Goal: Task Accomplishment & Management: Use online tool/utility

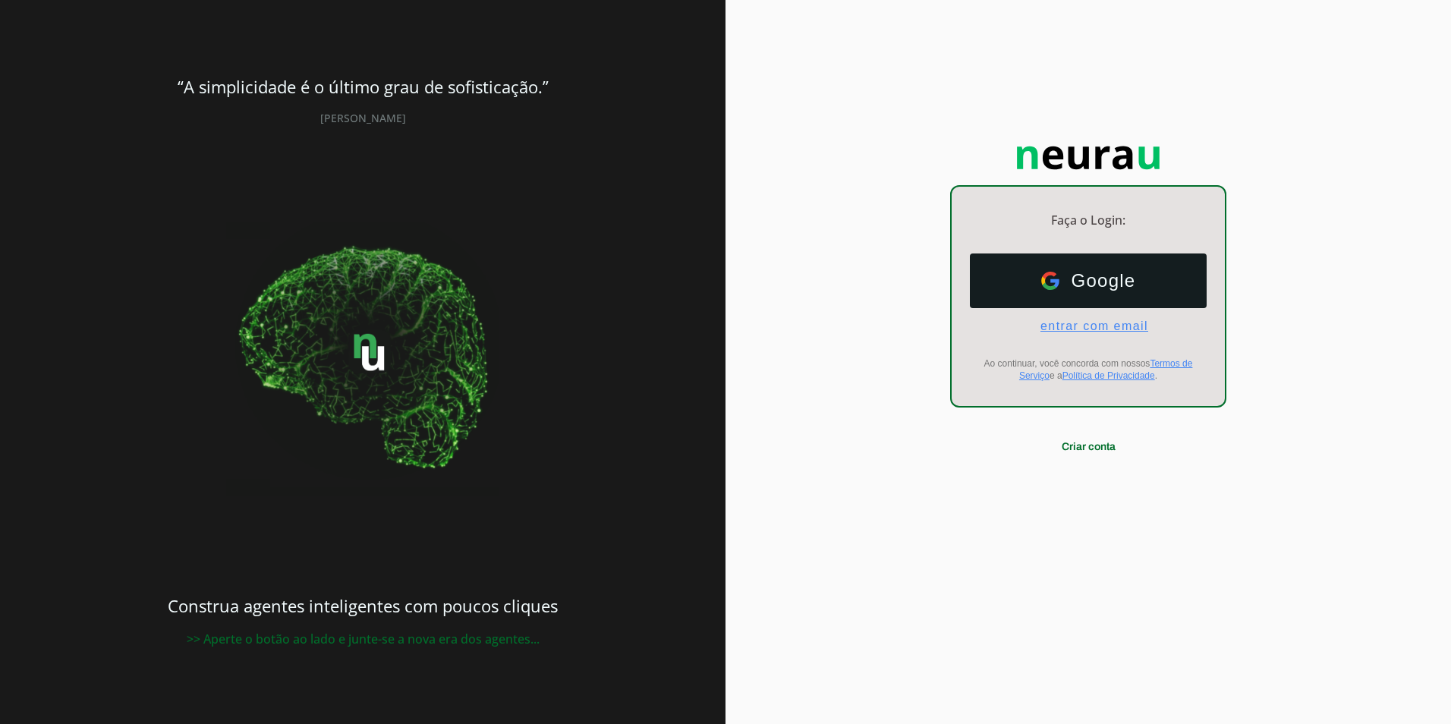
click at [1098, 327] on span "entrar com email" at bounding box center [1089, 327] width 120 height 14
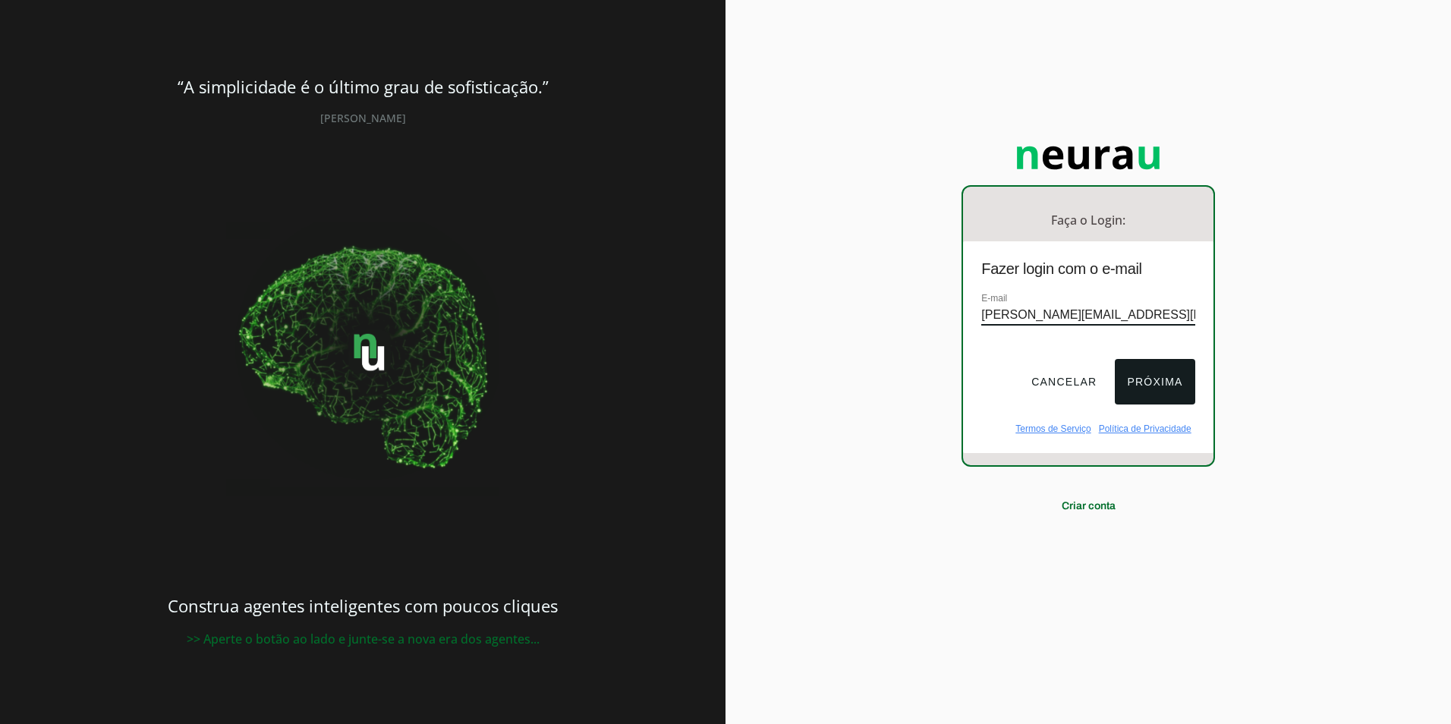
click at [1183, 290] on div "E-mail eduardo.mendes@gnxgroup.com.br" at bounding box center [1087, 315] width 213 height 51
type input "eduardo.mendes@gnxgroup.com.br"
click at [1167, 366] on button "Próxima" at bounding box center [1155, 382] width 80 height 46
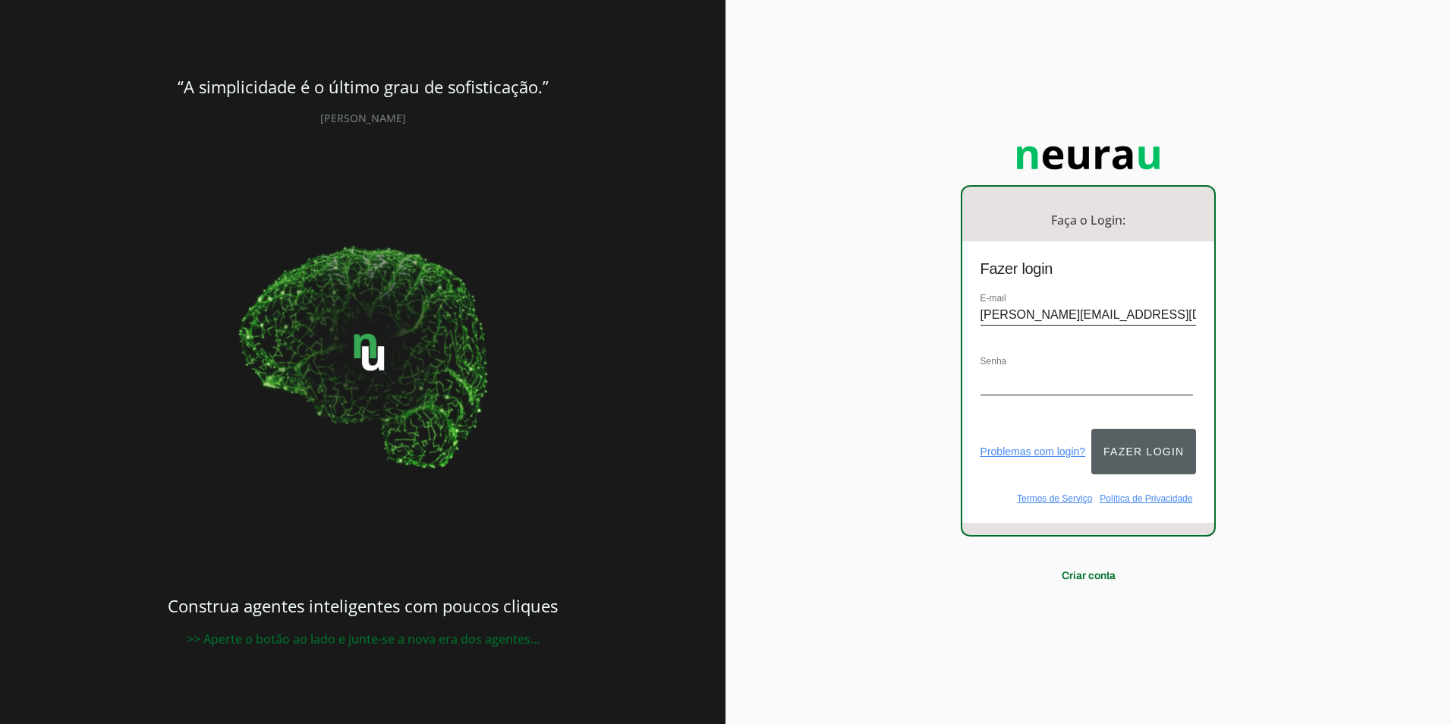
click at [1134, 449] on button "Fazer login" at bounding box center [1144, 452] width 105 height 46
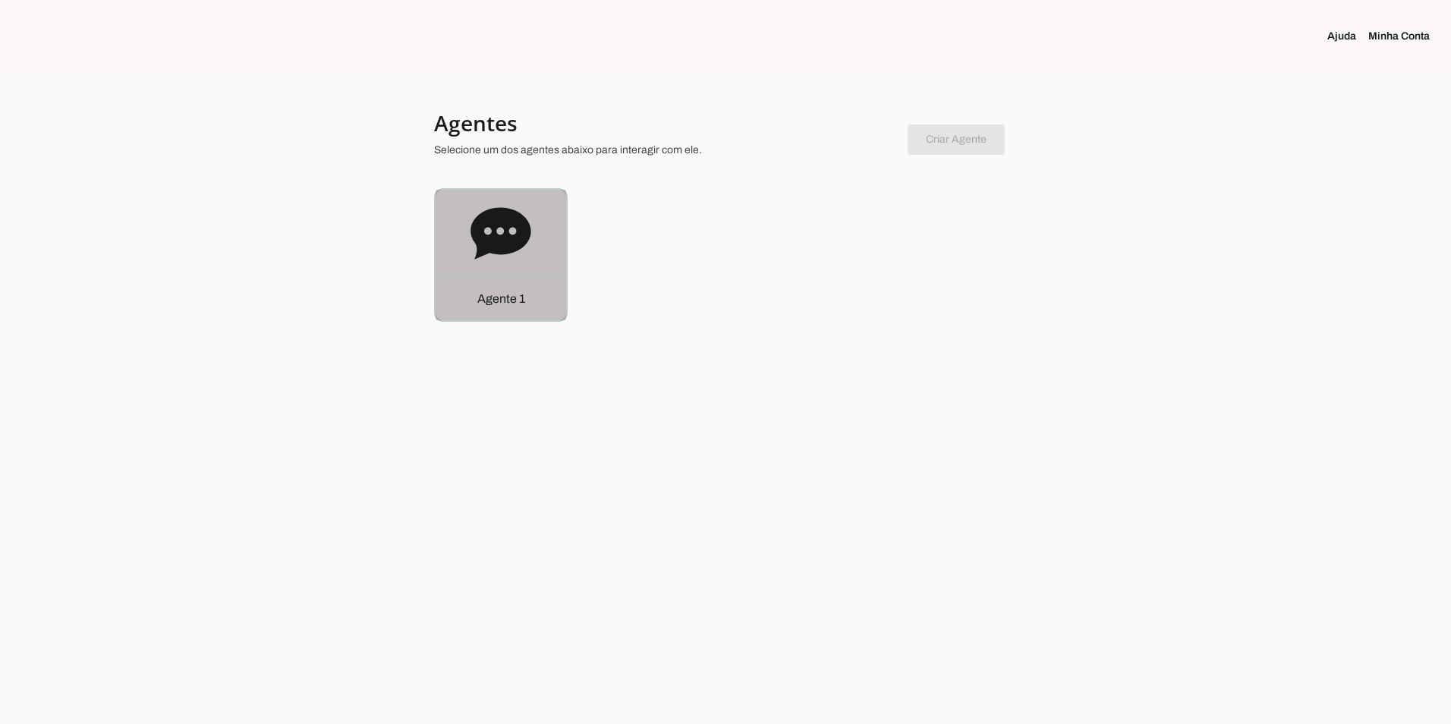
click at [498, 277] on div "Agente 1" at bounding box center [501, 298] width 131 height 43
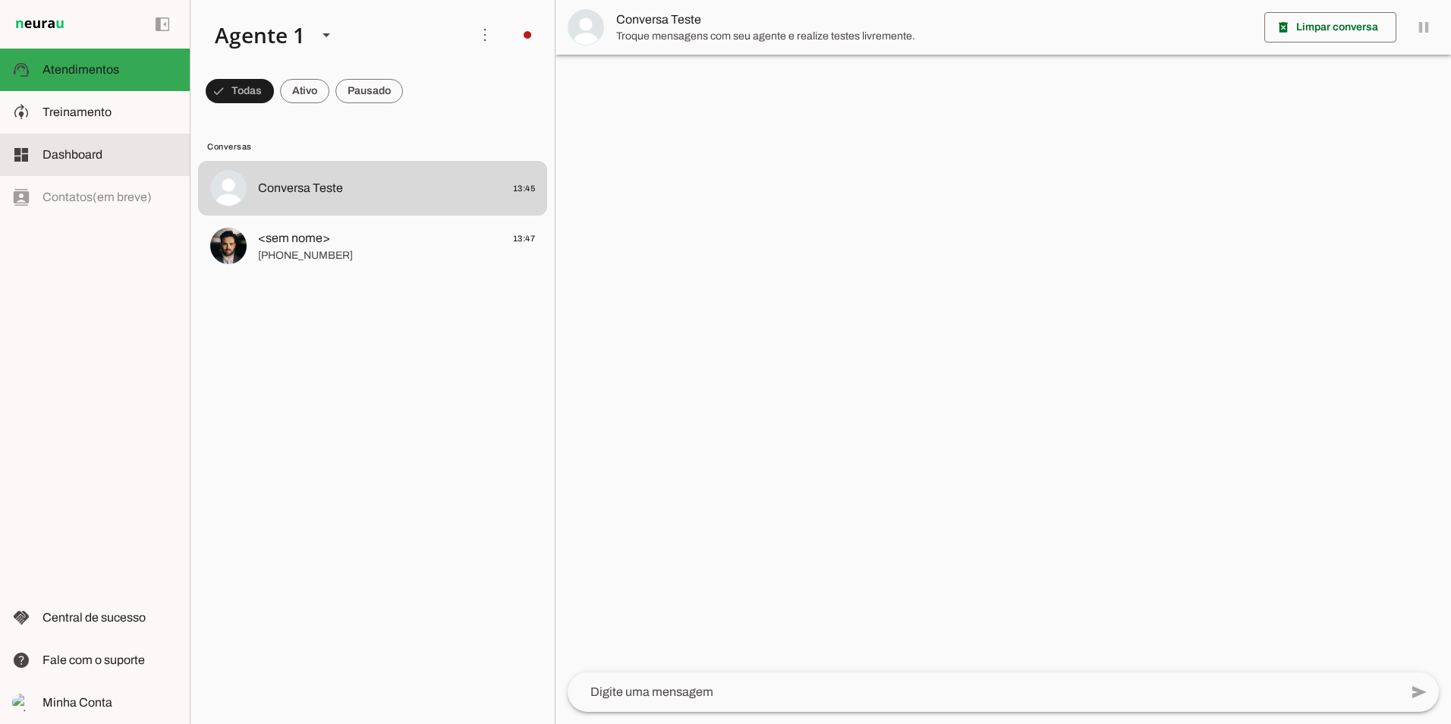
click at [127, 137] on md-item "dashboard Dashboard Dashboard" at bounding box center [95, 155] width 190 height 43
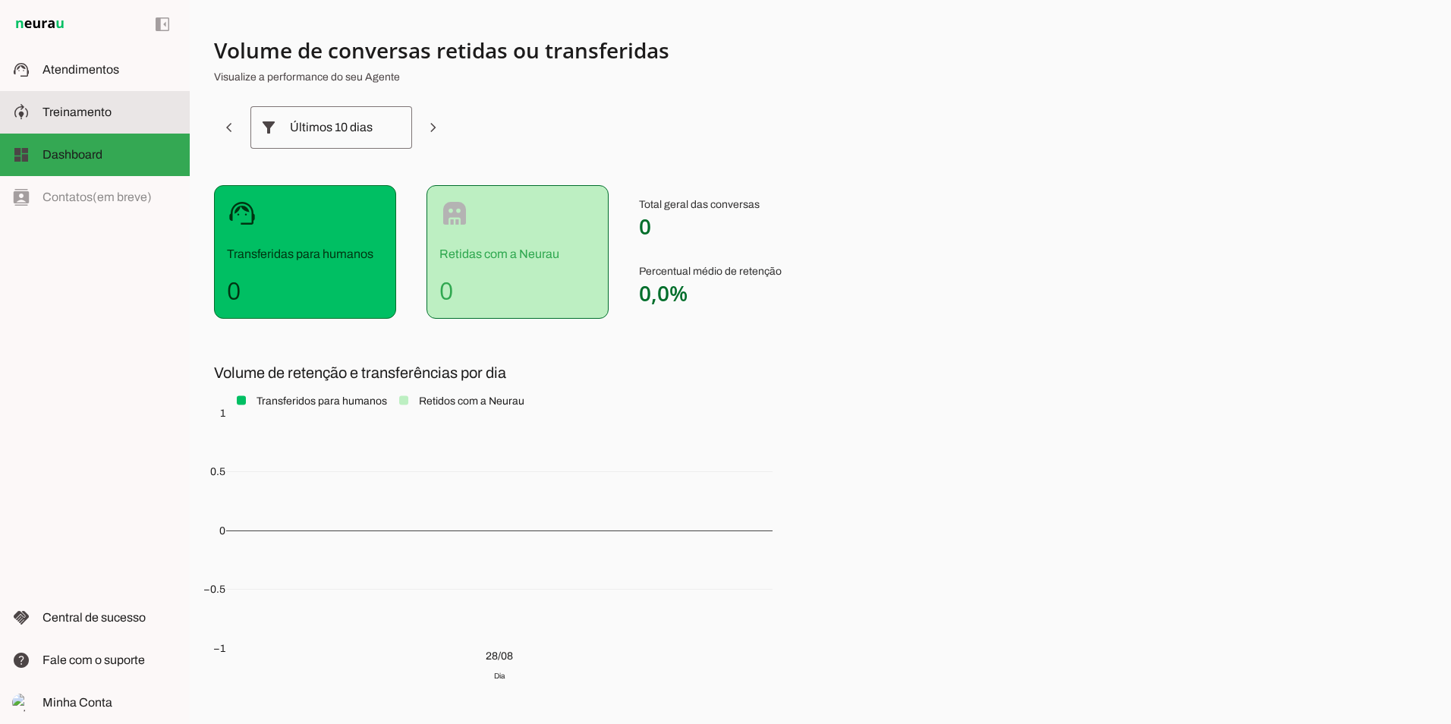
click at [124, 109] on slot at bounding box center [110, 112] width 135 height 18
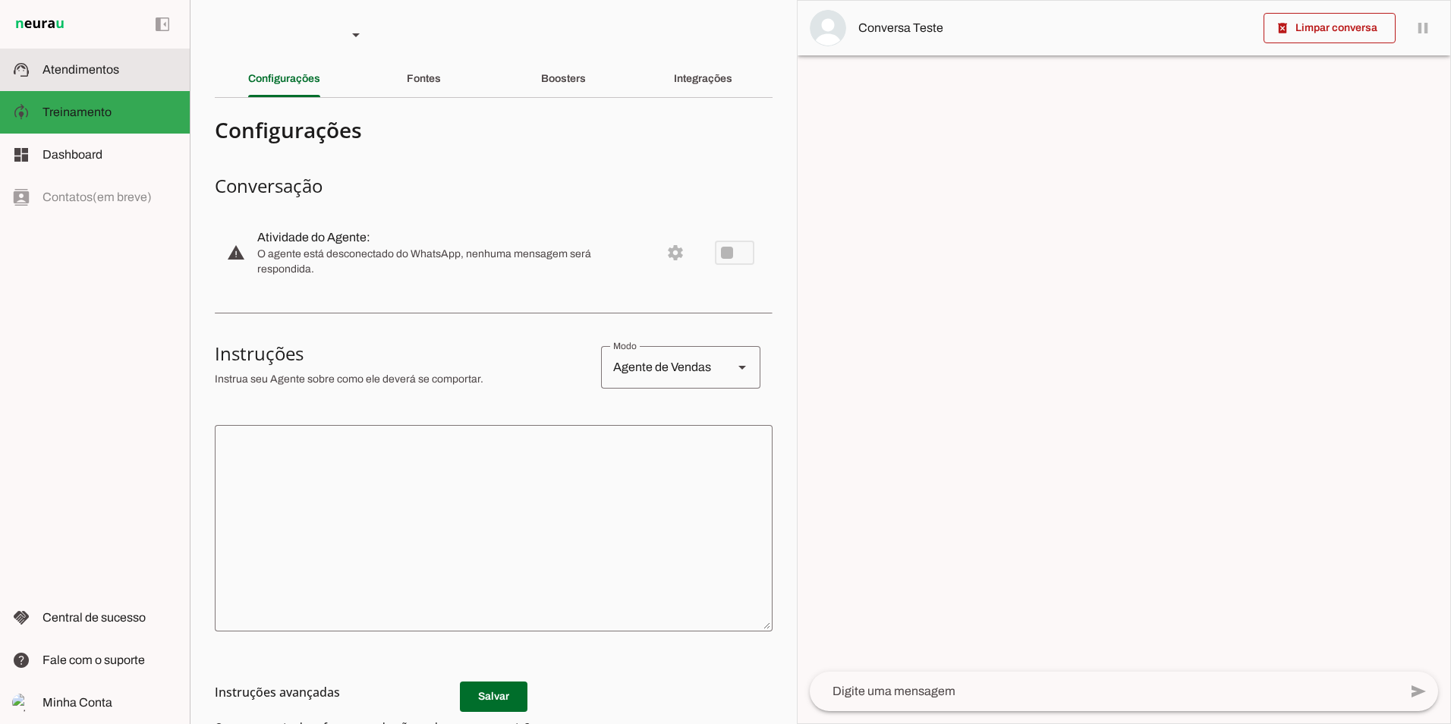
click at [117, 72] on span "Atendimentos" at bounding box center [81, 69] width 77 height 13
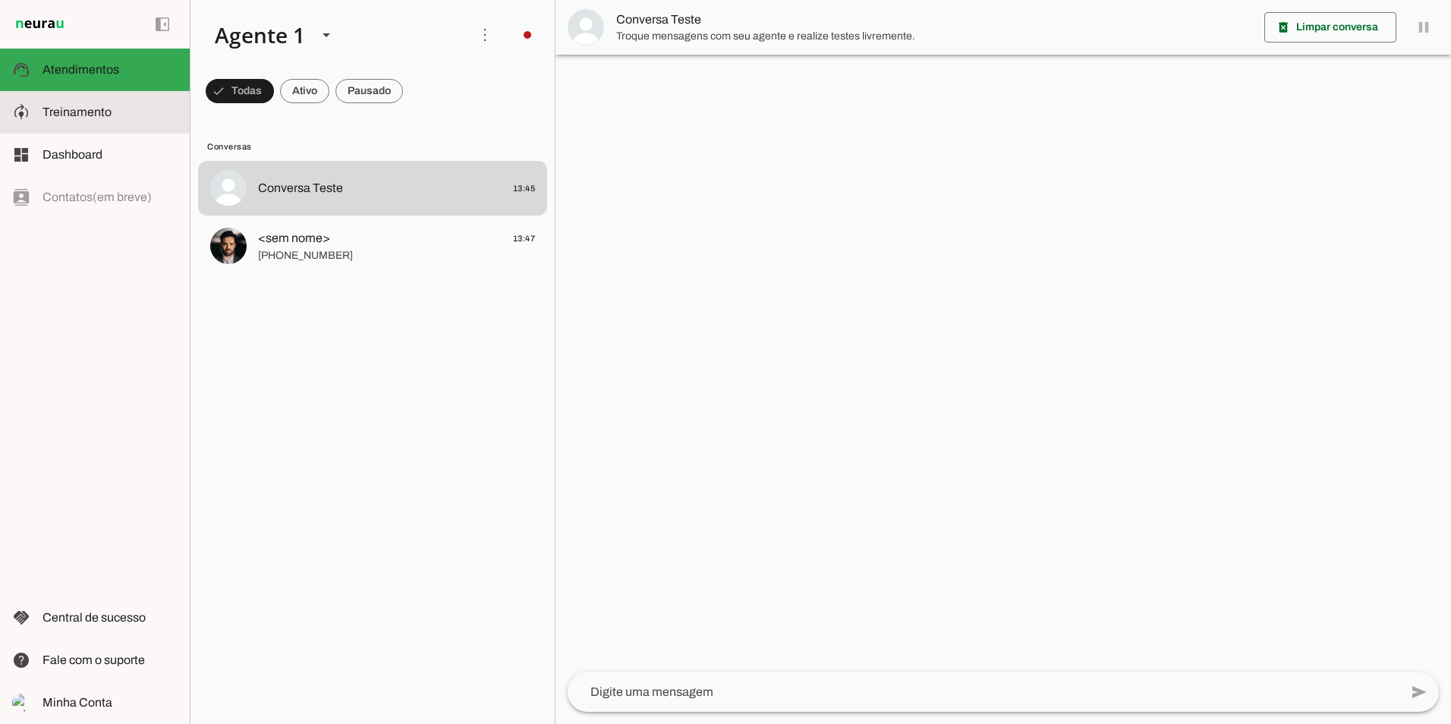
click at [106, 112] on span "Treinamento" at bounding box center [77, 112] width 69 height 13
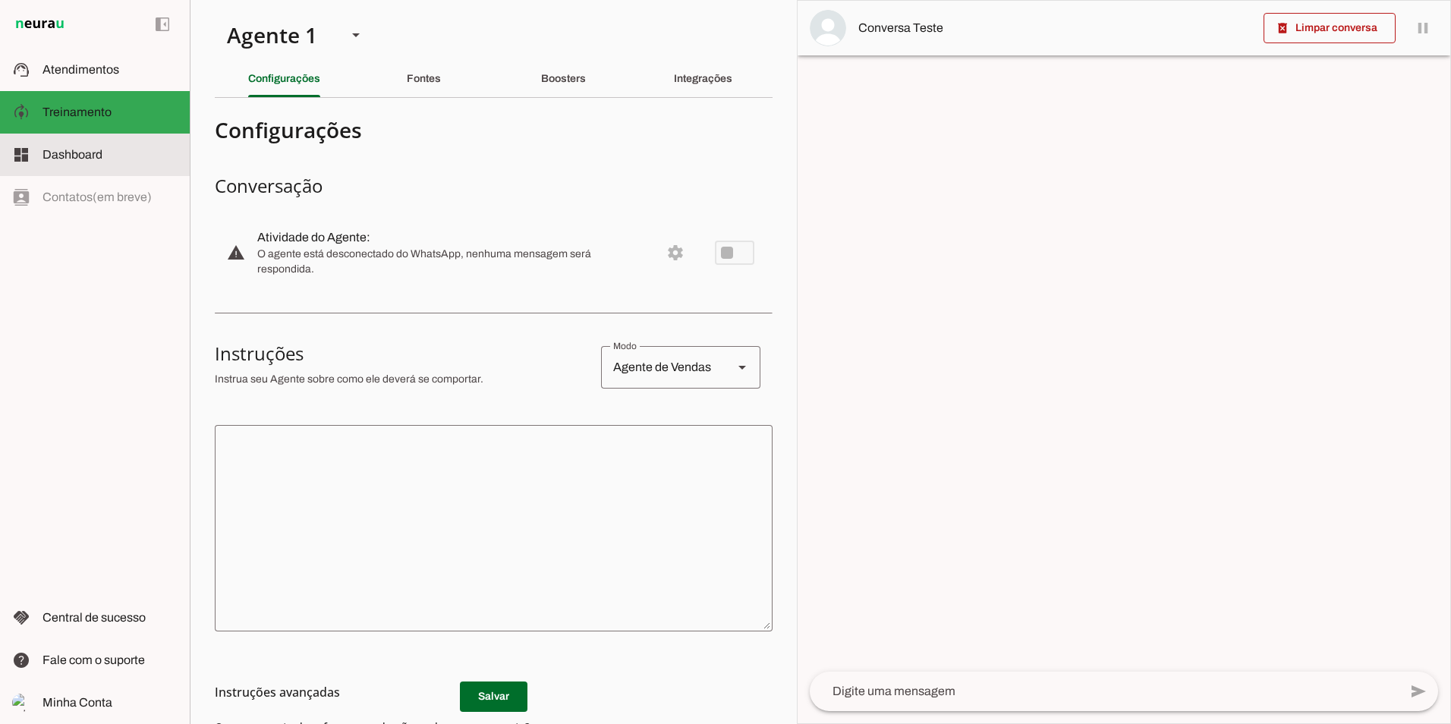
click at [91, 150] on span "Dashboard" at bounding box center [73, 154] width 60 height 13
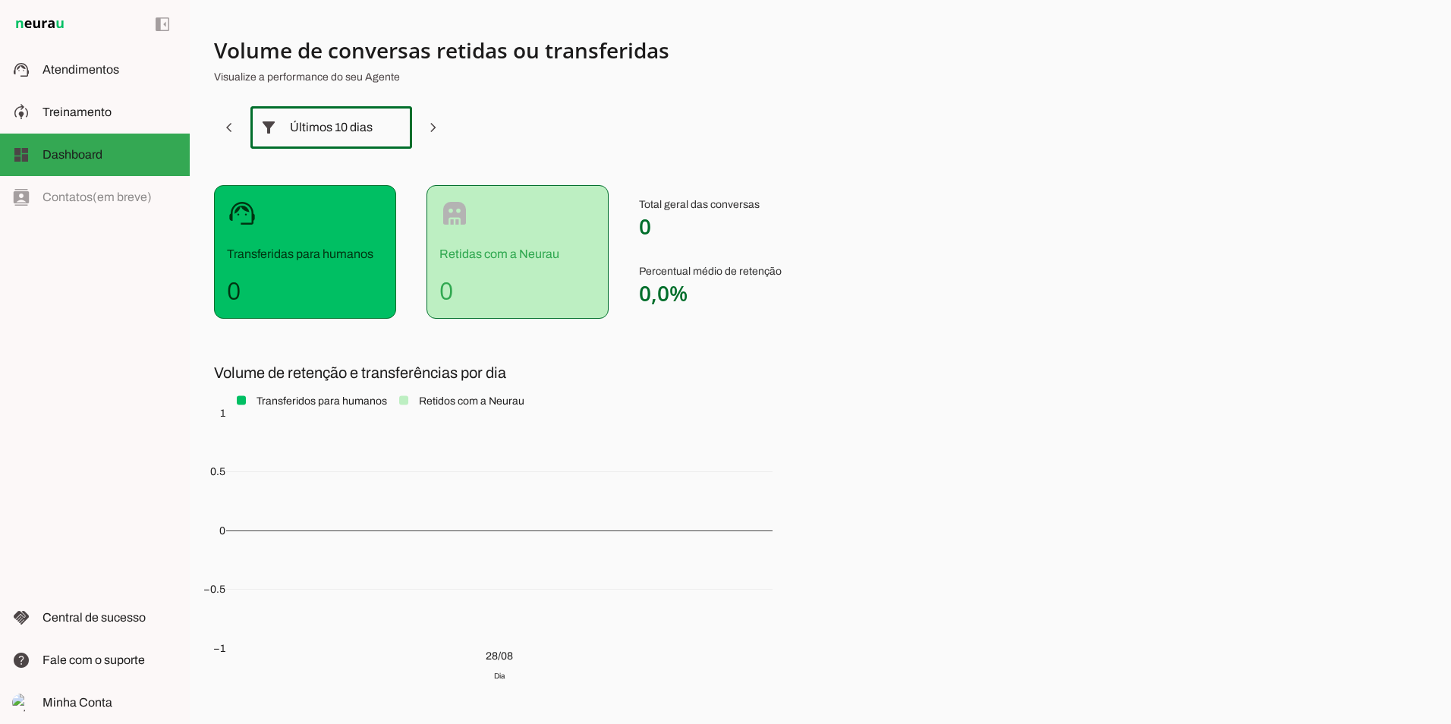
click at [319, 115] on div "Últimos 10 dias" at bounding box center [331, 127] width 83 height 43
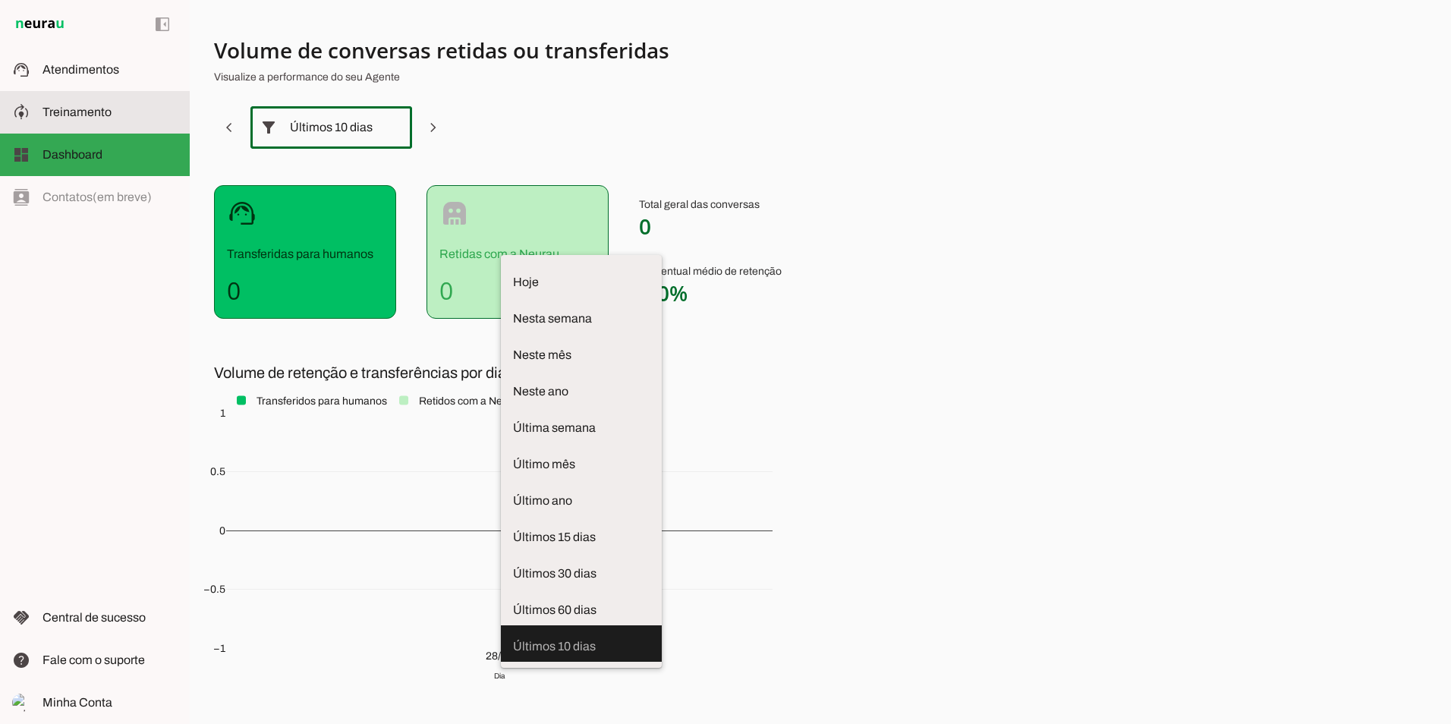
click at [93, 119] on slot at bounding box center [110, 112] width 135 height 18
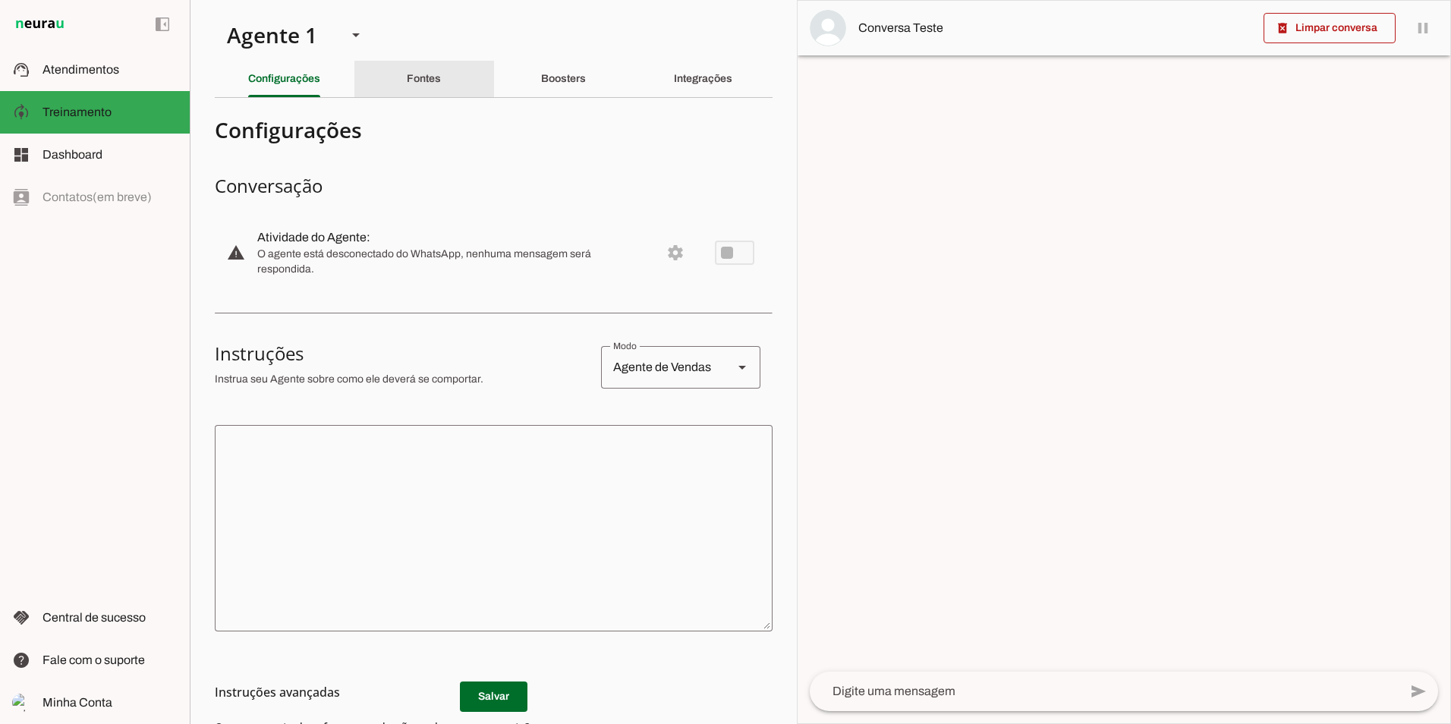
click at [441, 90] on div "Fontes" at bounding box center [424, 79] width 34 height 36
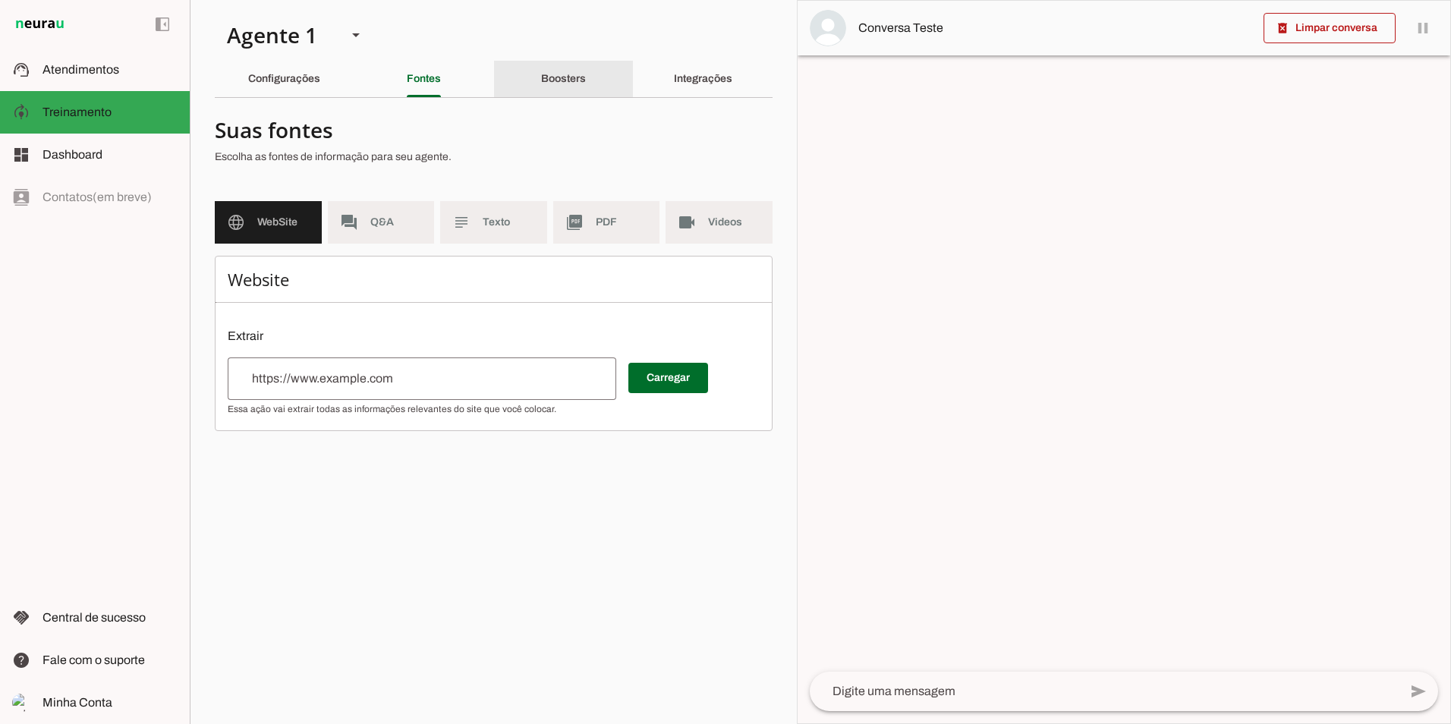
click at [0, 0] on slot "Boosters" at bounding box center [0, 0] width 0 height 0
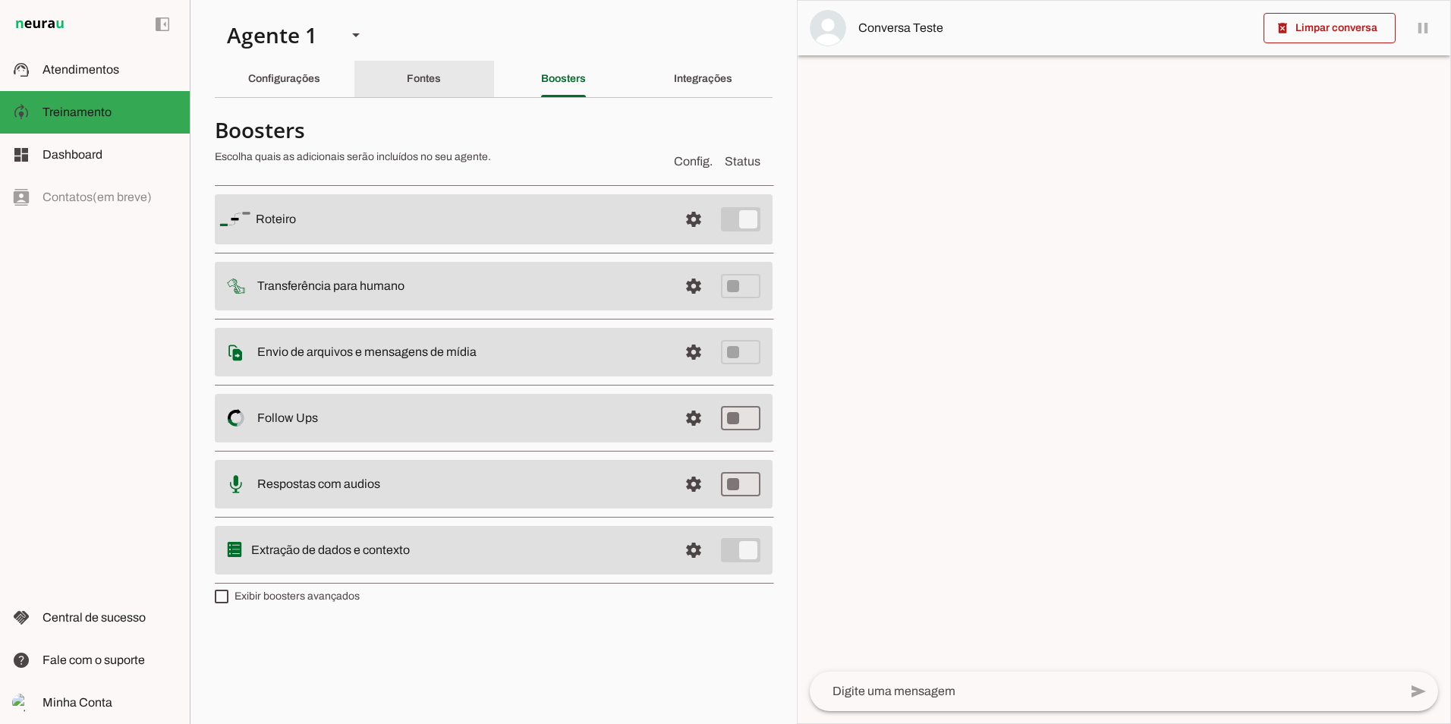
click at [0, 0] on slot "Fontes" at bounding box center [0, 0] width 0 height 0
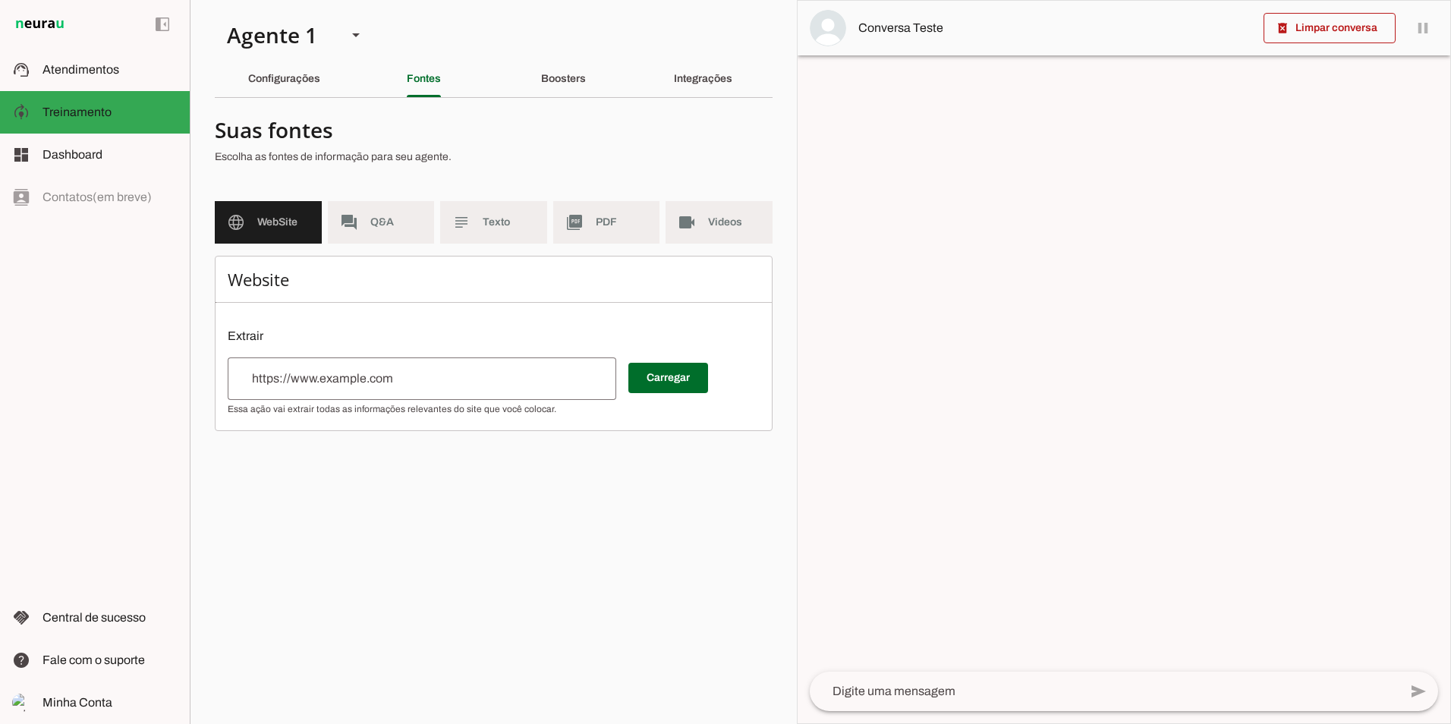
click at [414, 365] on div at bounding box center [422, 379] width 389 height 43
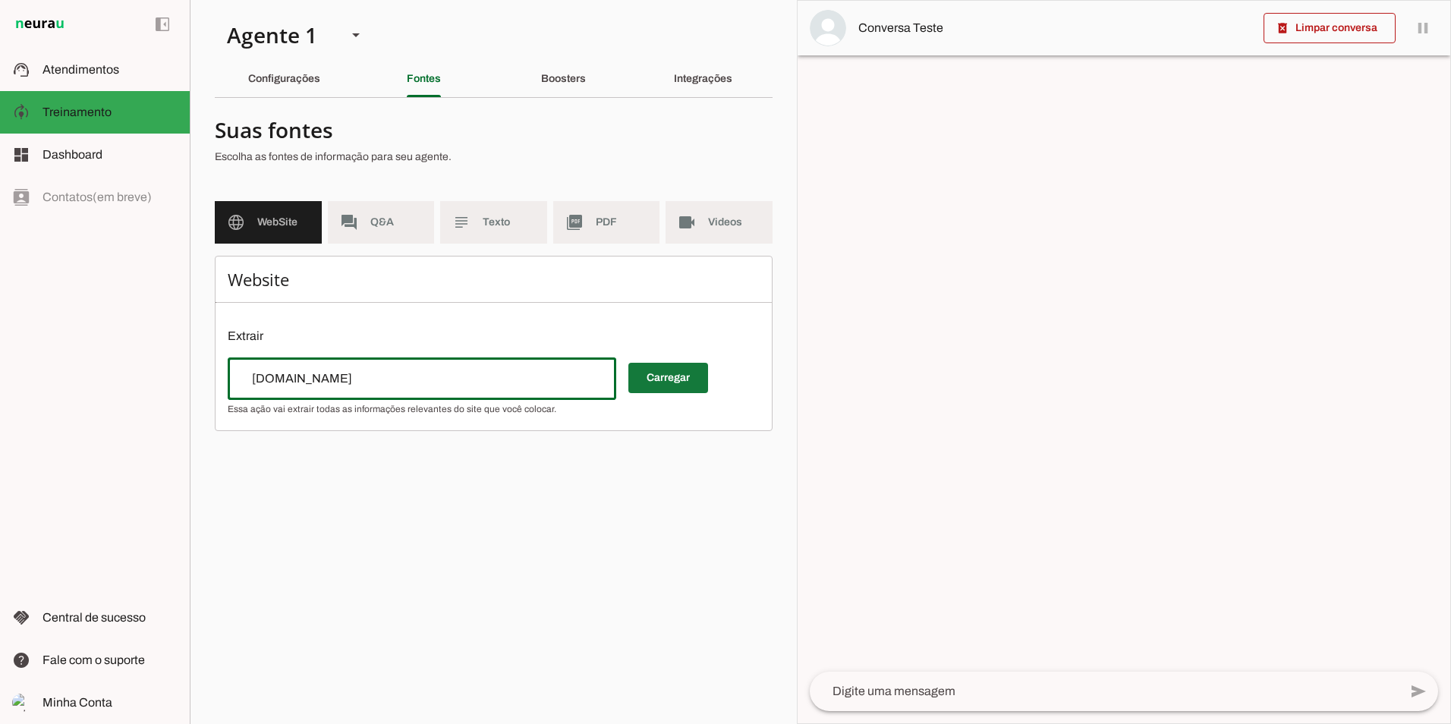
type input "www.gnxgroup.com.br"
type md-outlined-text-field "www.gnxgroup.com.br"
drag, startPoint x: 674, startPoint y: 382, endPoint x: 681, endPoint y: 391, distance: 11.4
click at [681, 391] on span at bounding box center [668, 378] width 80 height 36
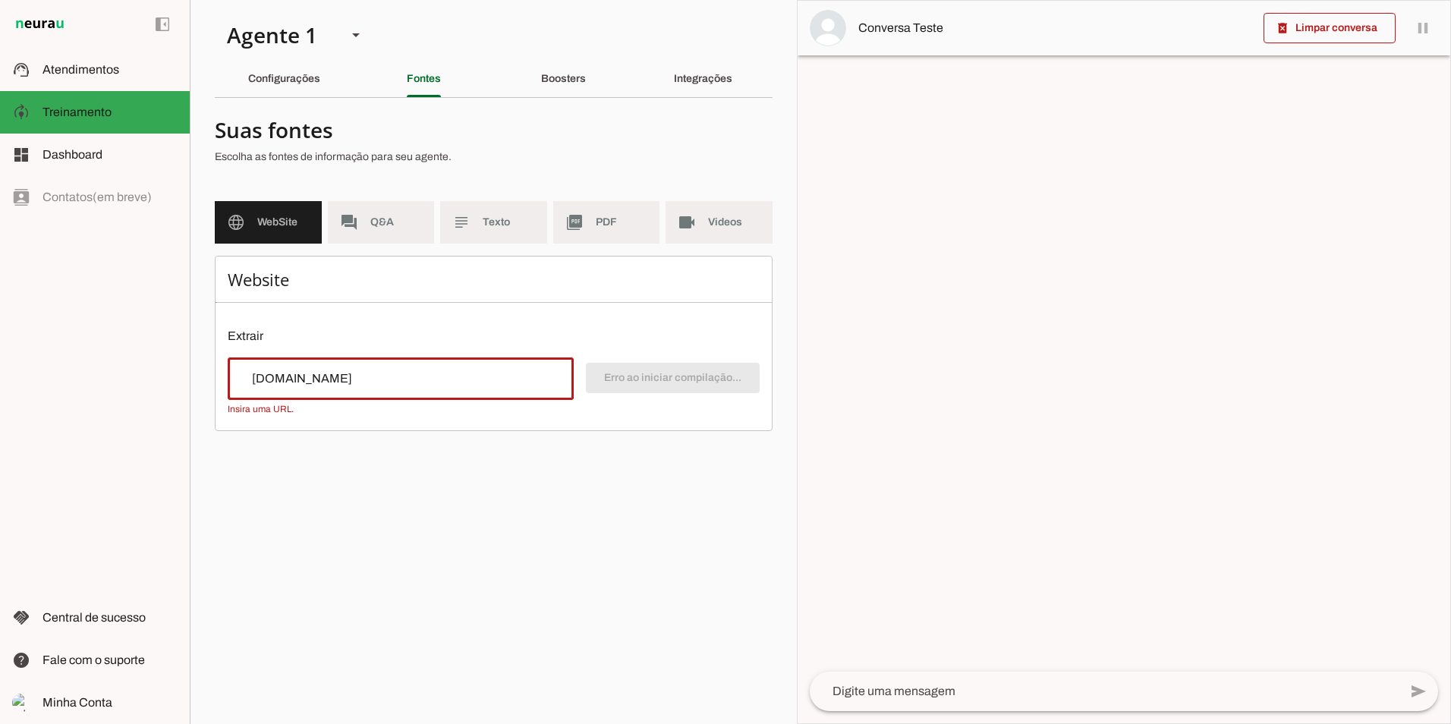
click at [238, 383] on div "www.gnxgroup.com.br" at bounding box center [401, 379] width 346 height 43
click at [260, 382] on input "www.gnxgroup.com.br" at bounding box center [401, 379] width 322 height 18
type input "[URL][DOMAIN_NAME]"
type md-outlined-text-field "[URL][DOMAIN_NAME]"
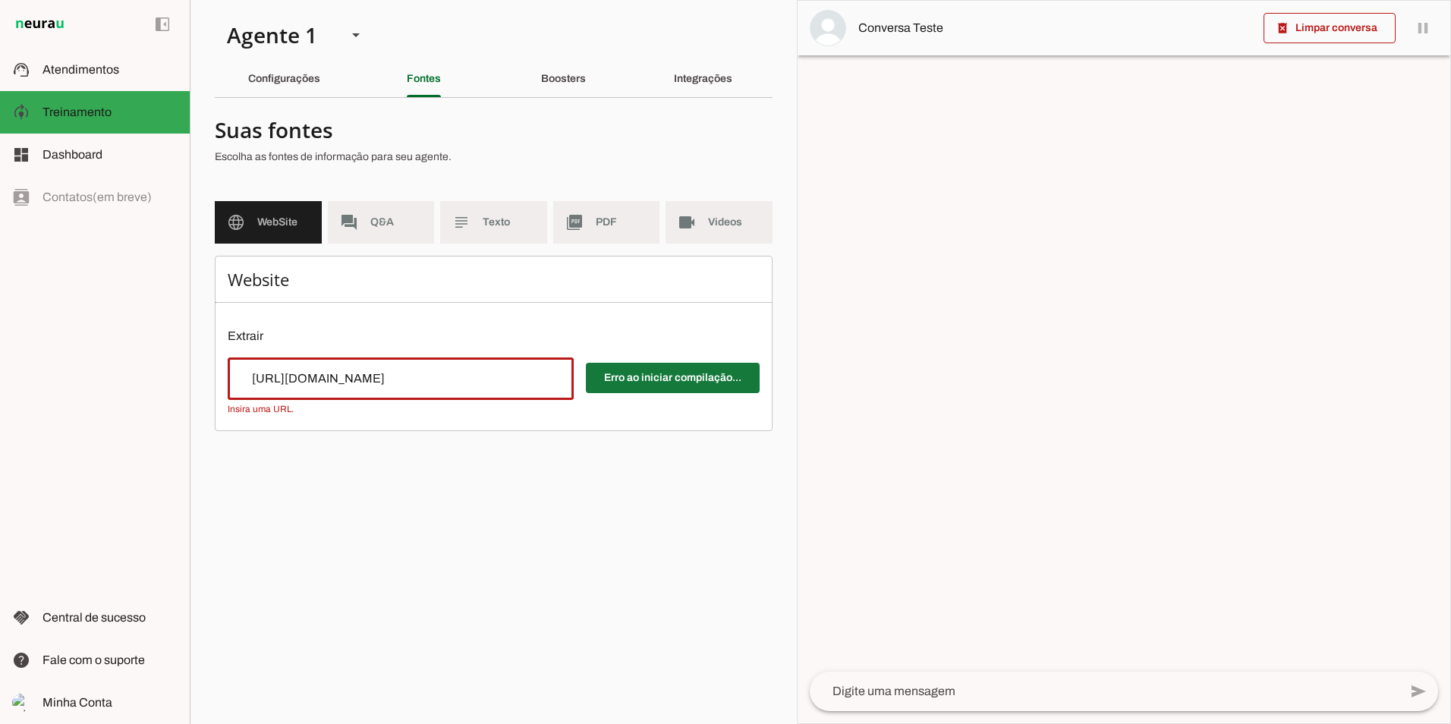
click at [649, 380] on span at bounding box center [673, 378] width 174 height 36
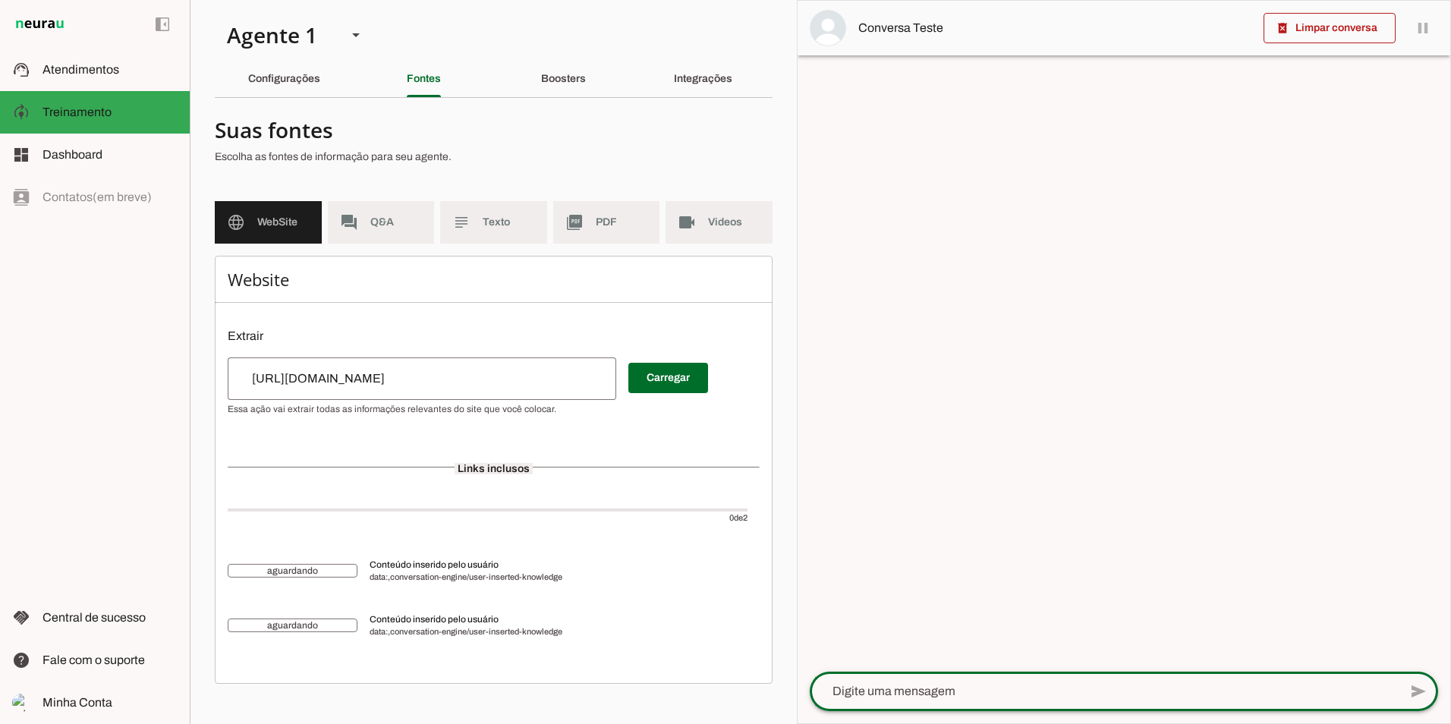
click at [925, 688] on textarea at bounding box center [1104, 691] width 589 height 18
type textarea "[PERSON_NAME]"
click at [579, 88] on div "Boosters" at bounding box center [563, 79] width 45 height 36
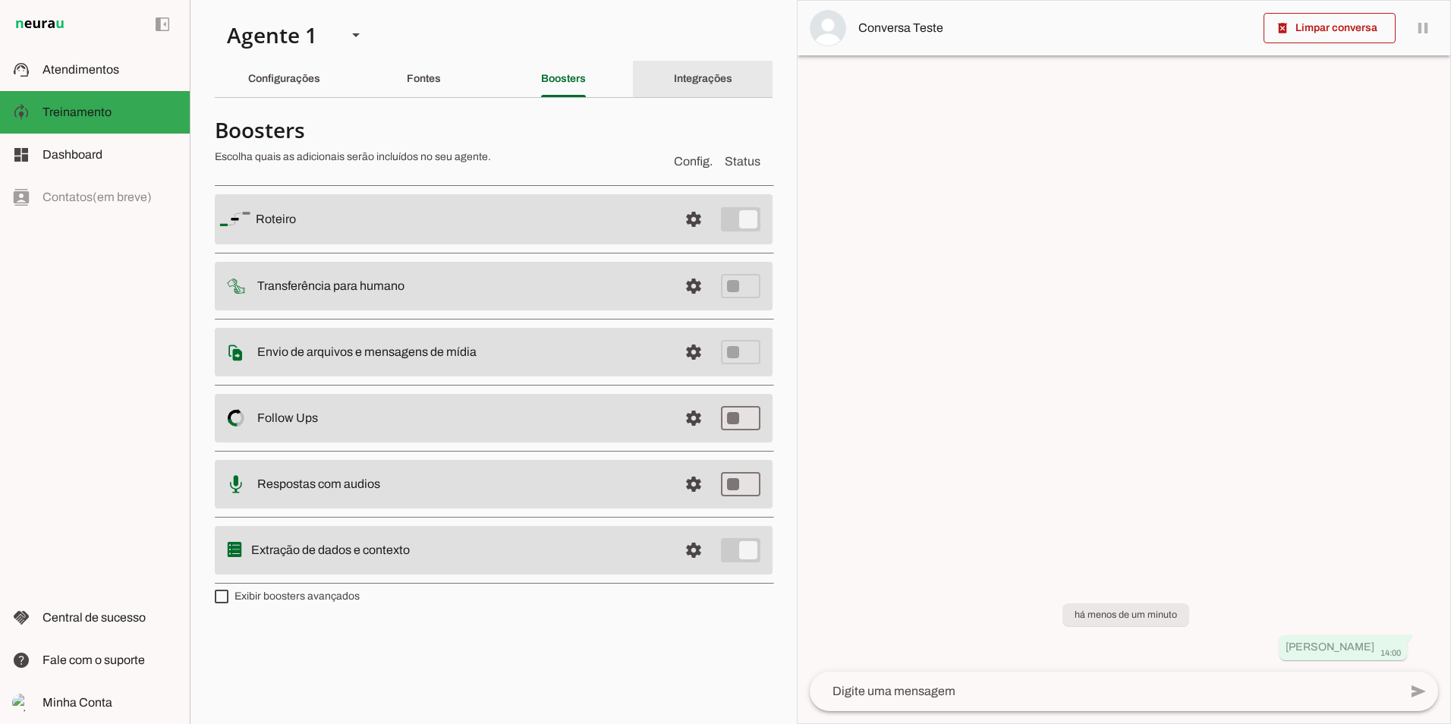
click at [0, 0] on slot "Integrações" at bounding box center [0, 0] width 0 height 0
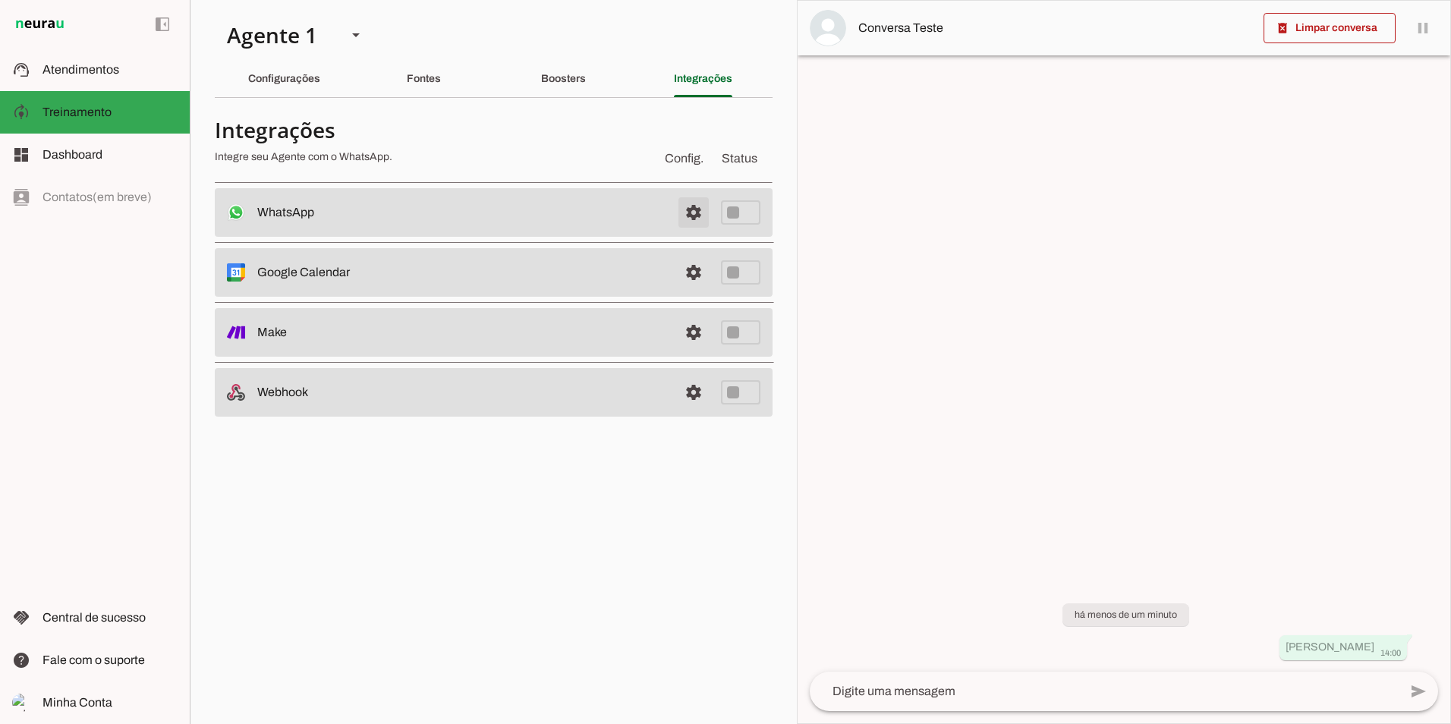
click at [695, 214] on span at bounding box center [694, 212] width 36 height 36
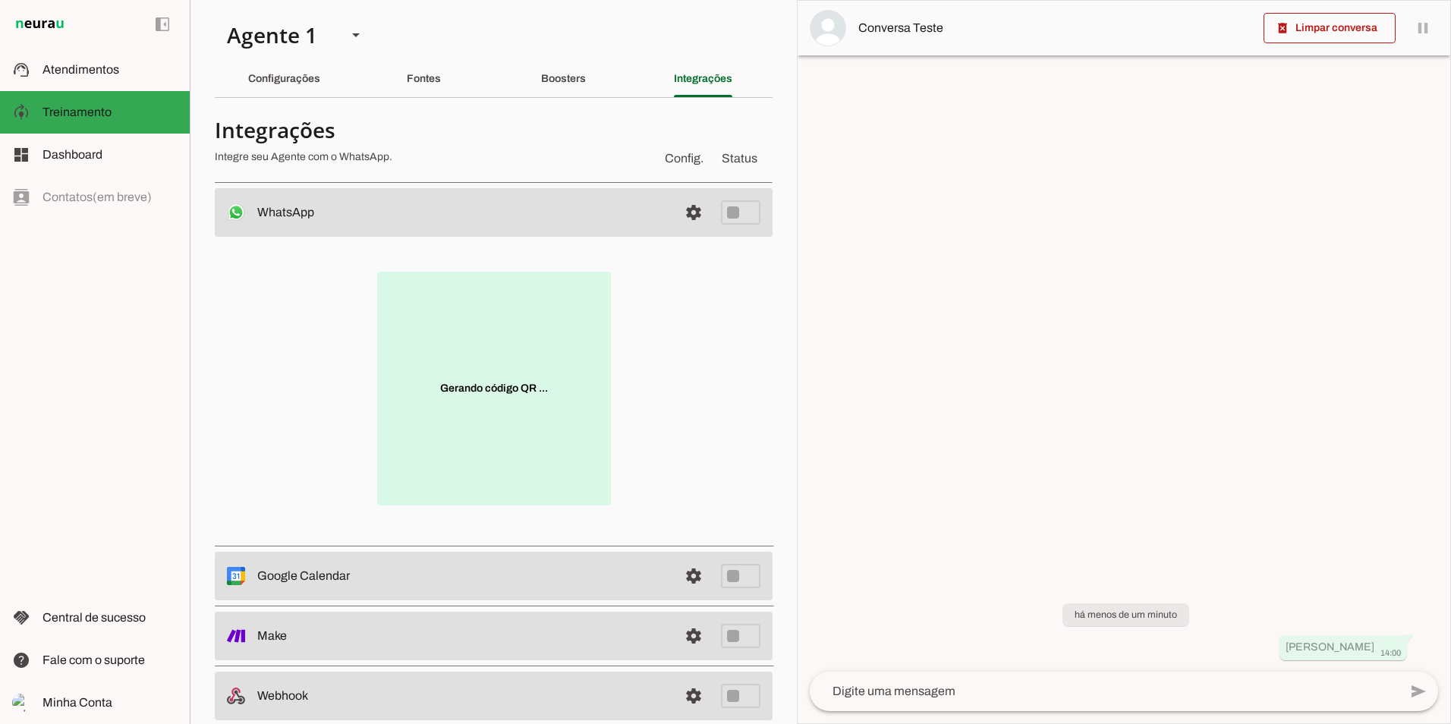
click at [500, 397] on p "Gerando código QR ..." at bounding box center [494, 389] width 234 height 234
click at [502, 396] on p "Gerando código QR ..." at bounding box center [494, 389] width 234 height 234
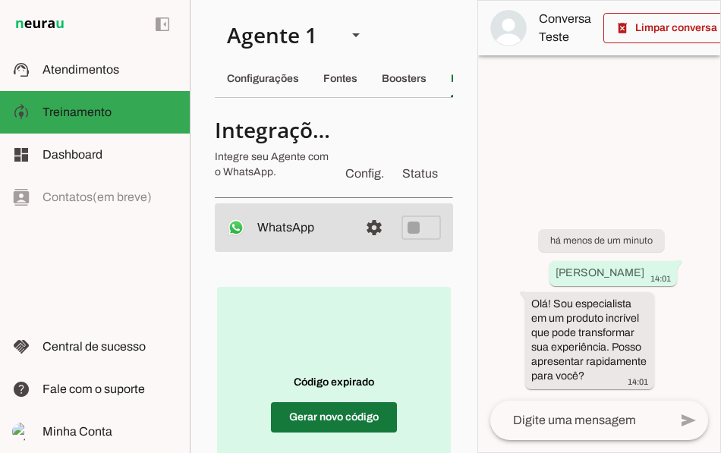
click at [326, 429] on span at bounding box center [334, 417] width 126 height 36
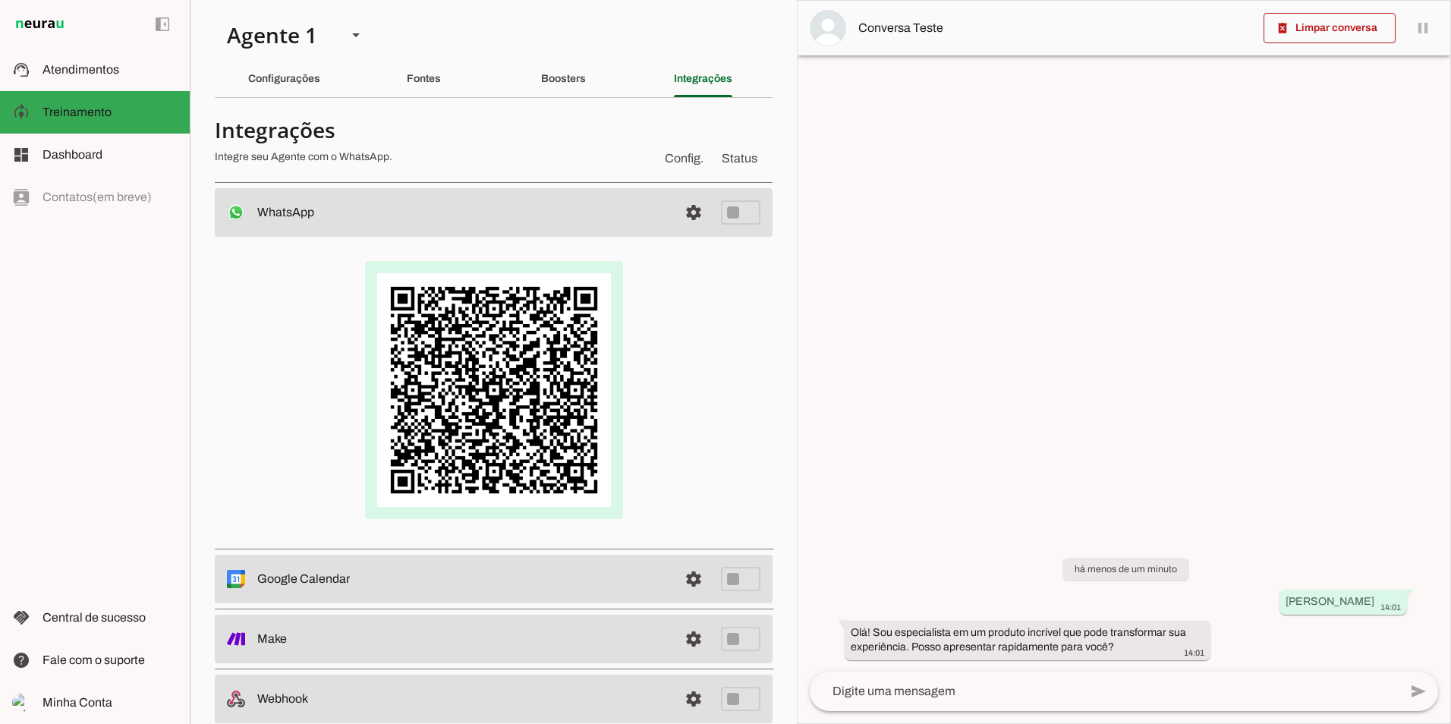
click at [522, 409] on img at bounding box center [494, 390] width 258 height 258
click at [676, 219] on span at bounding box center [694, 212] width 36 height 36
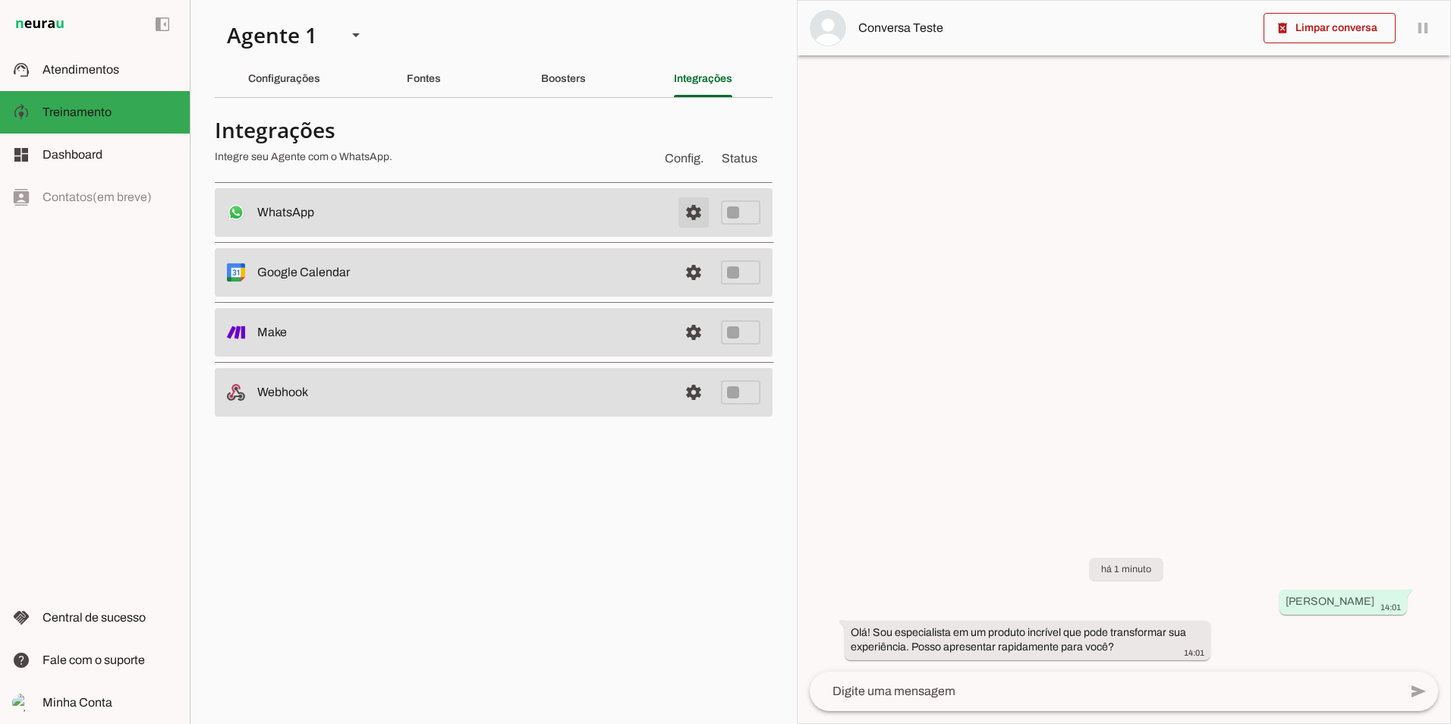
click at [691, 200] on span at bounding box center [694, 212] width 36 height 36
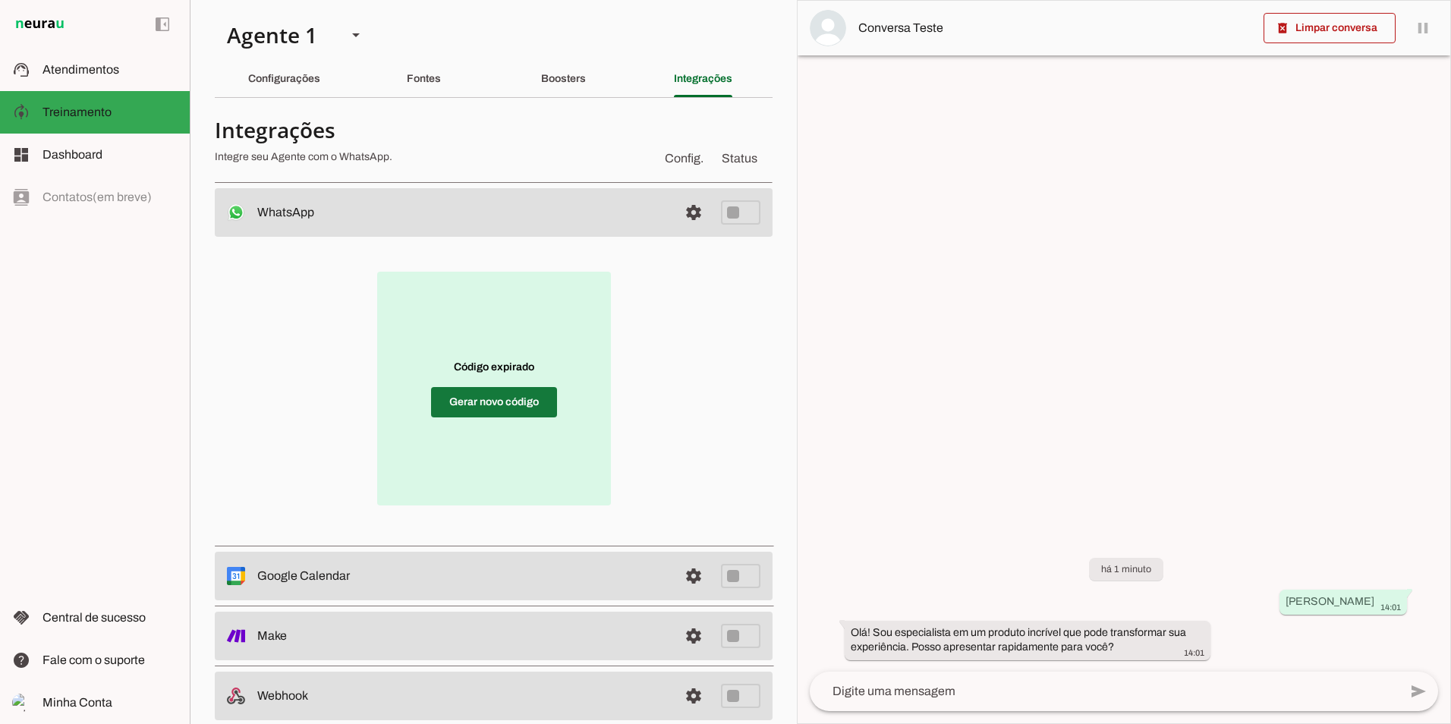
click at [496, 408] on span at bounding box center [494, 402] width 126 height 36
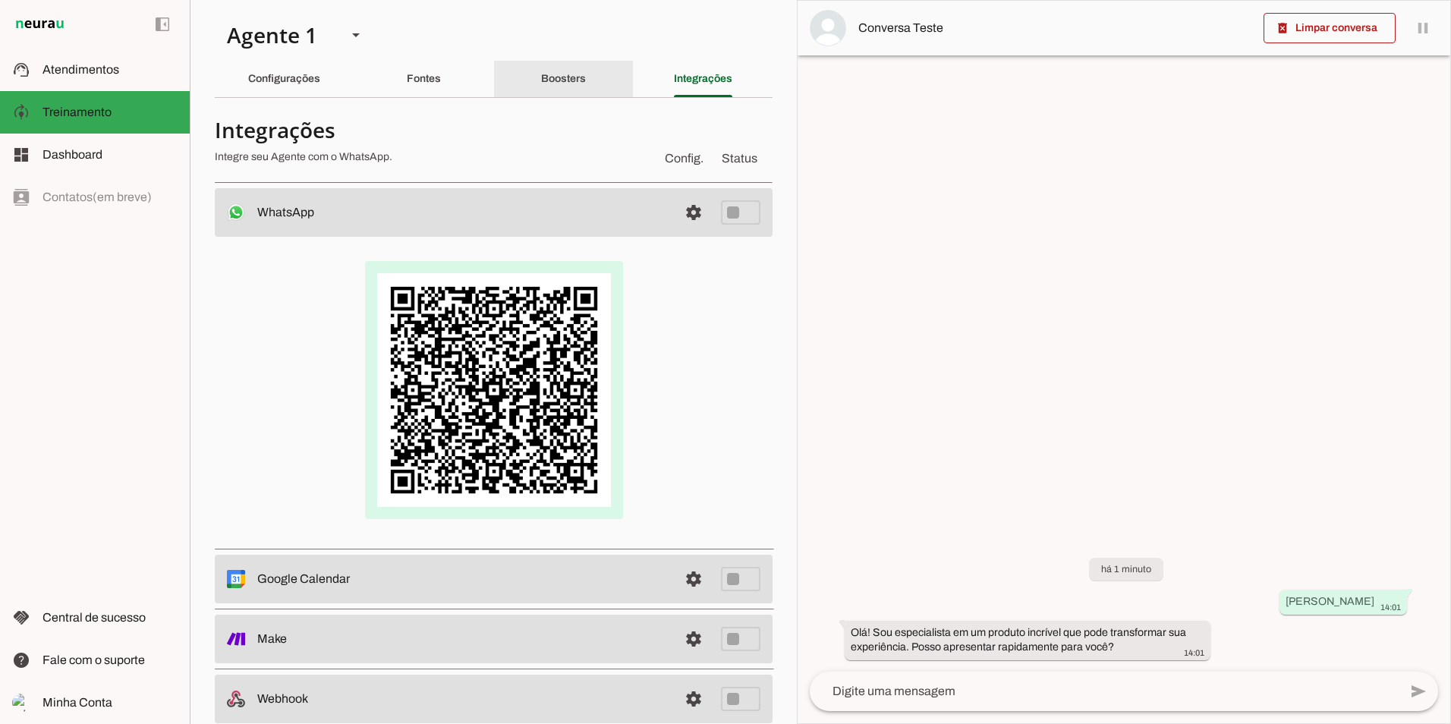
click at [562, 71] on div "Boosters" at bounding box center [563, 79] width 45 height 36
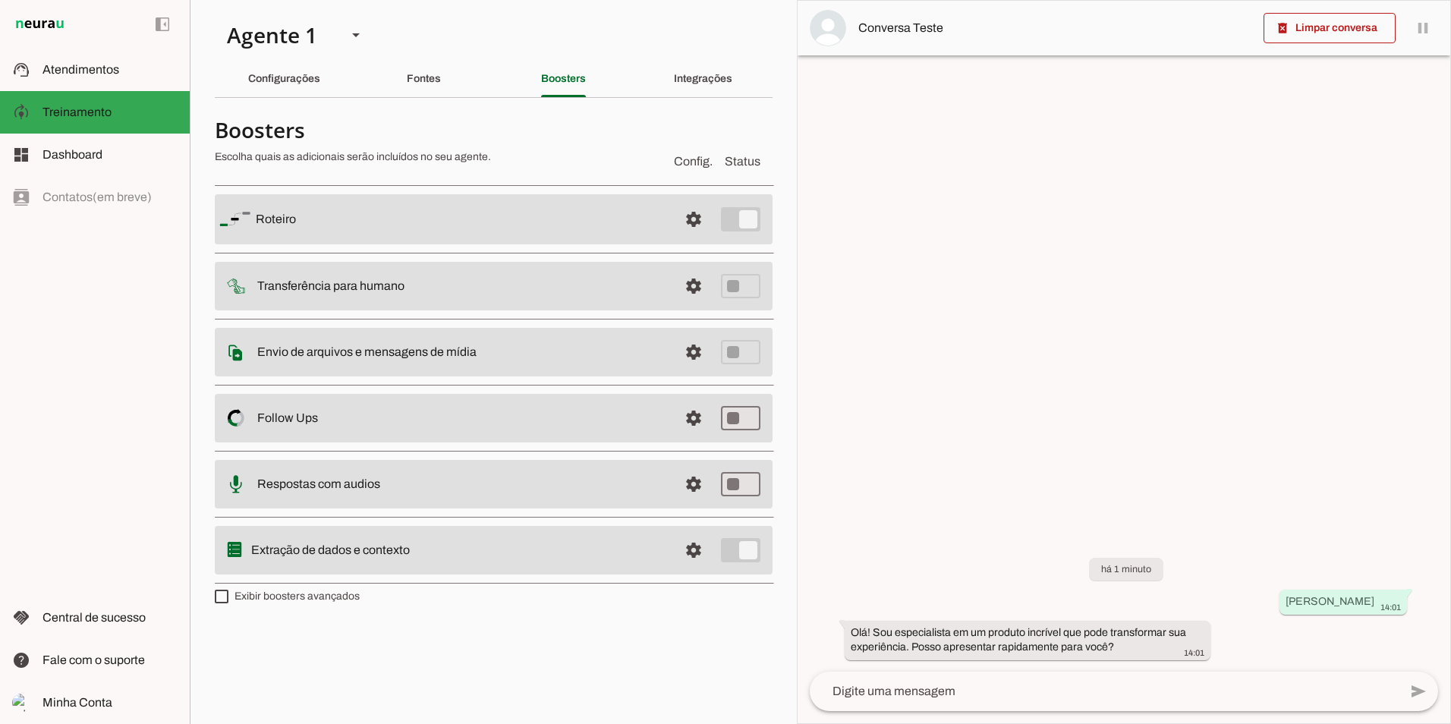
click at [690, 53] on section "Agente 1 Criar Agente Você atingiu o limite de IAs Neurau permitidas. Atualize …" at bounding box center [493, 362] width 607 height 724
drag, startPoint x: 685, startPoint y: 75, endPoint x: 673, endPoint y: 117, distance: 43.3
click at [0, 0] on slot "Integrações" at bounding box center [0, 0] width 0 height 0
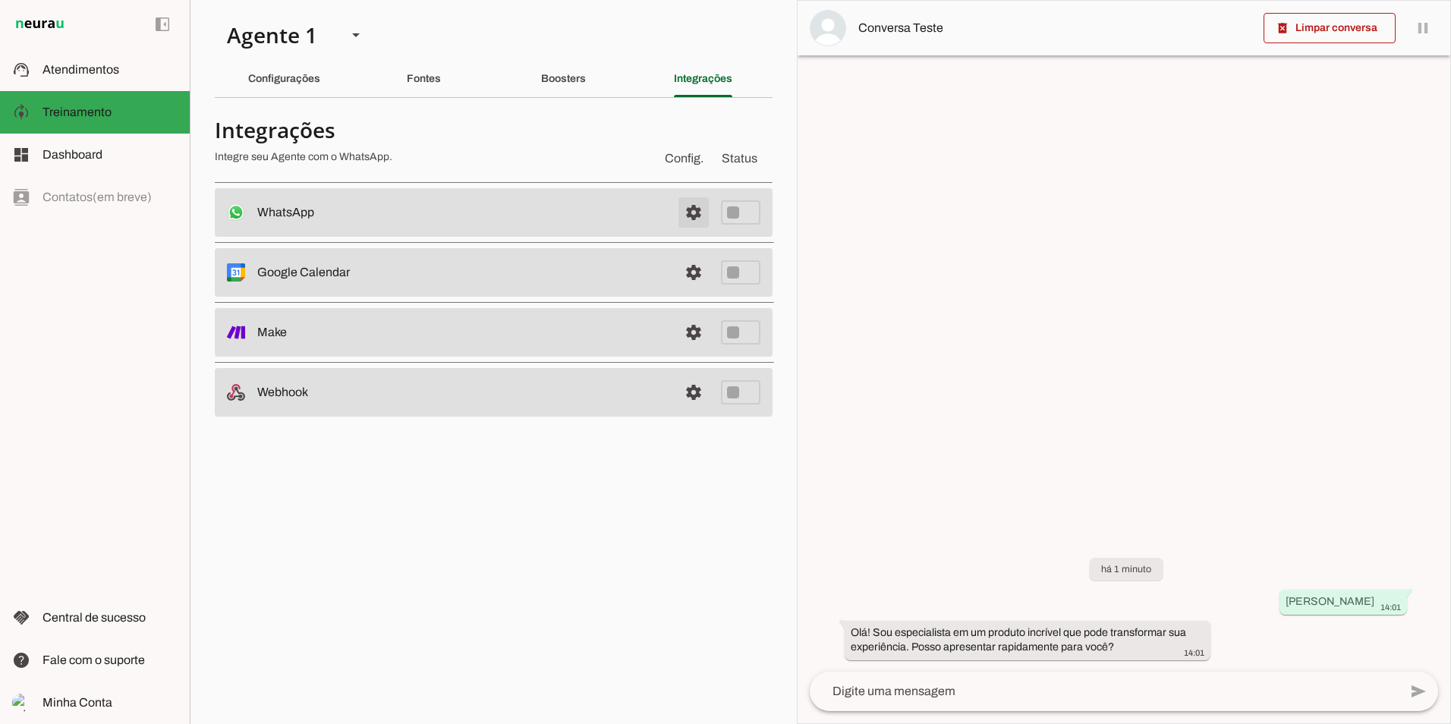
click at [698, 214] on span at bounding box center [694, 212] width 36 height 36
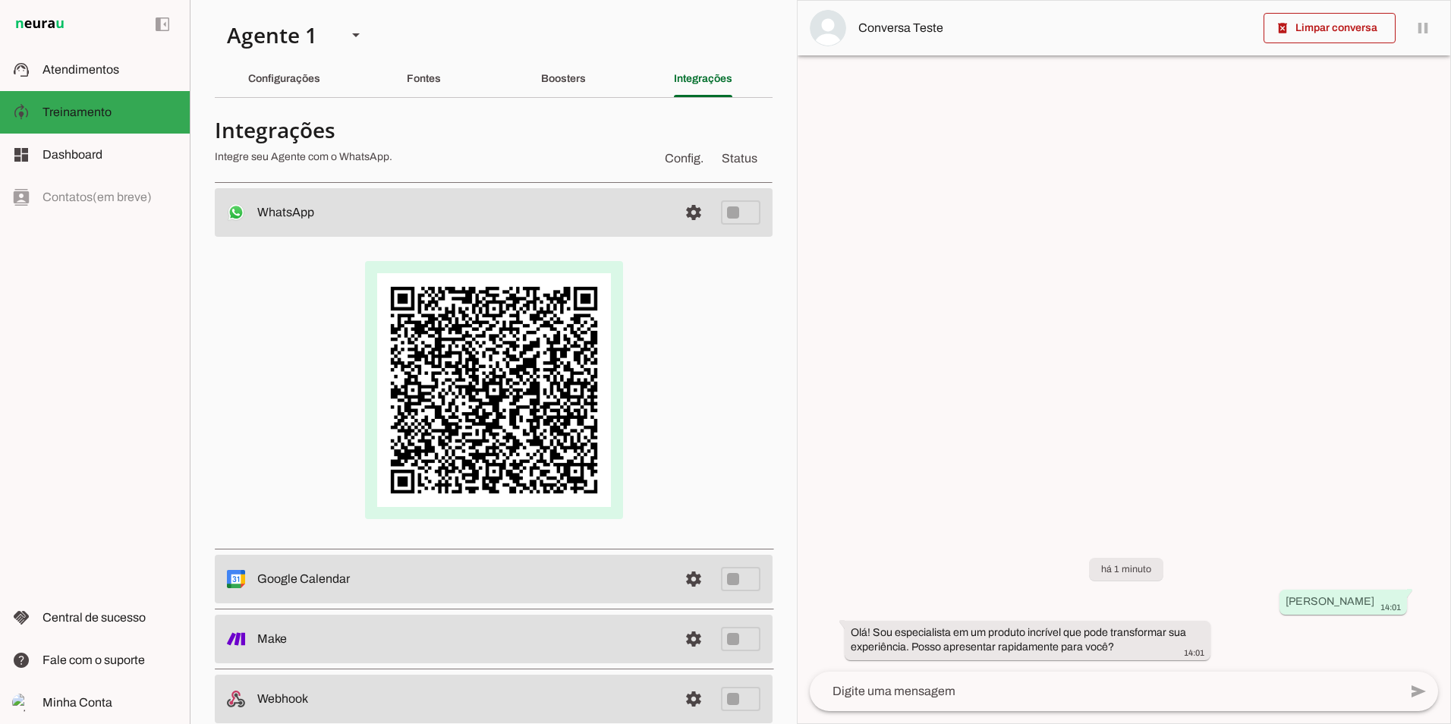
click at [534, 355] on img at bounding box center [494, 390] width 258 height 258
click at [523, 365] on img at bounding box center [494, 390] width 258 height 258
